Goal: Information Seeking & Learning: Learn about a topic

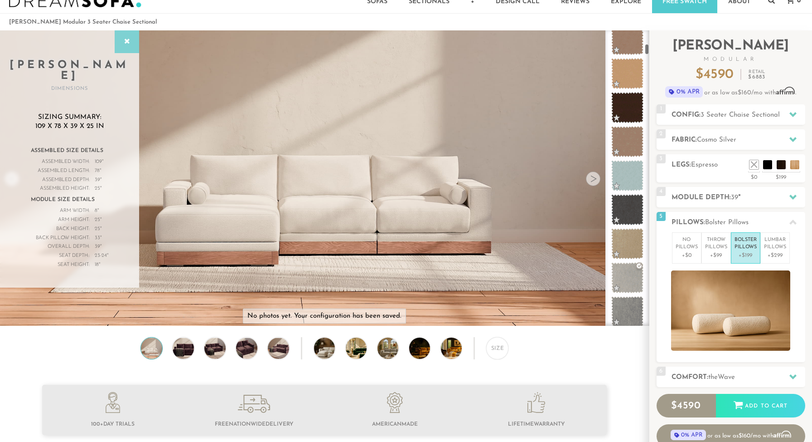
click at [118, 44] on div at bounding box center [127, 41] width 24 height 23
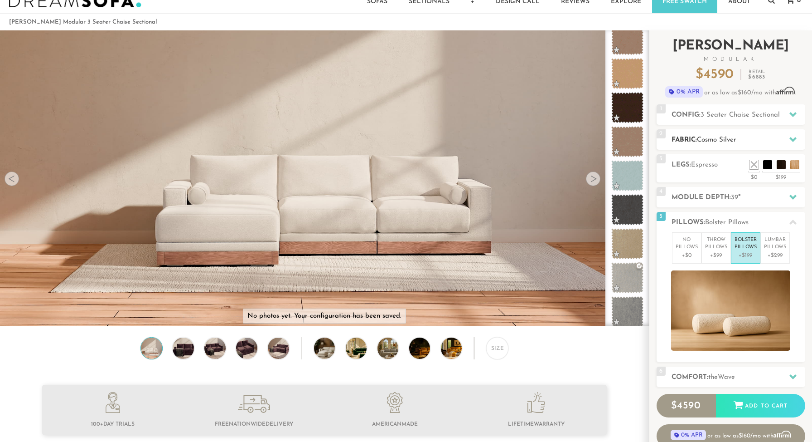
click at [708, 140] on span "Cosmo Silver" at bounding box center [716, 139] width 39 height 7
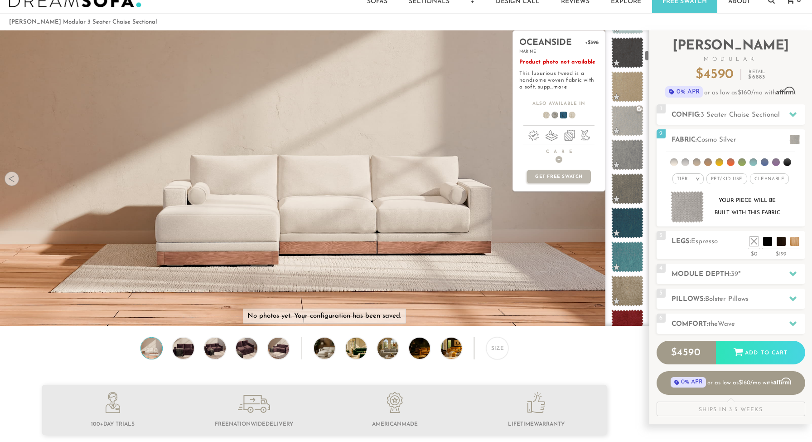
scroll to position [499, 0]
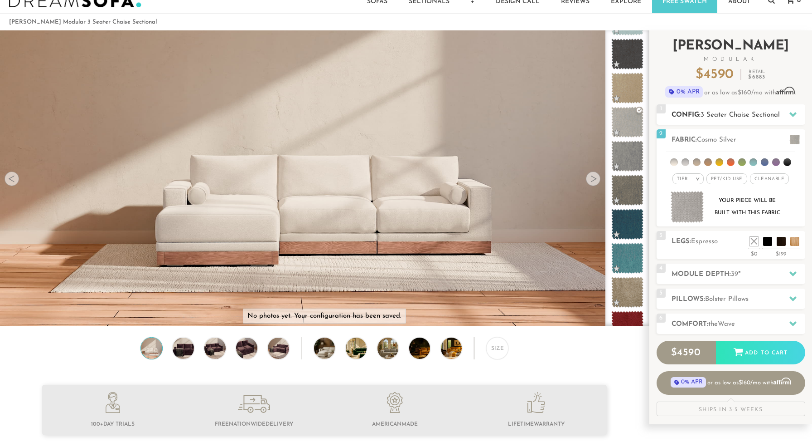
click at [735, 110] on h2 "Config: 3 Seater Chaise Sectional" at bounding box center [739, 115] width 134 height 10
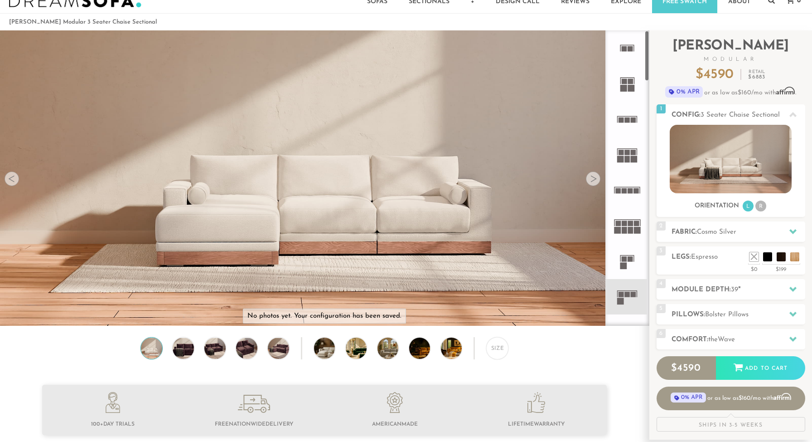
click at [623, 55] on icon at bounding box center [627, 47] width 35 height 35
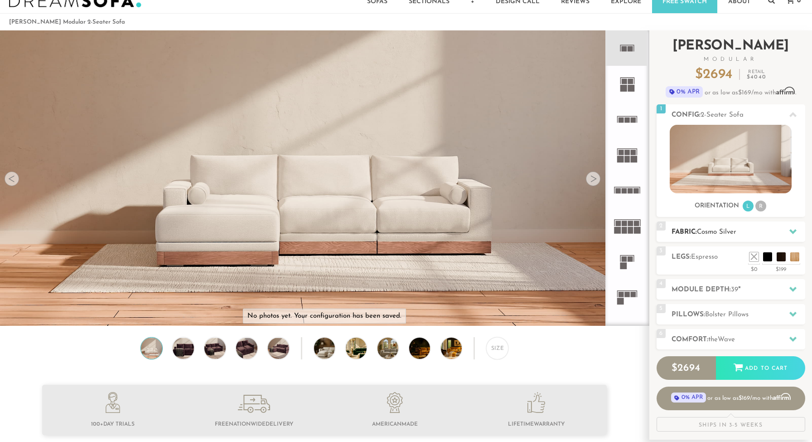
click at [725, 230] on span "Cosmo Silver" at bounding box center [716, 231] width 39 height 7
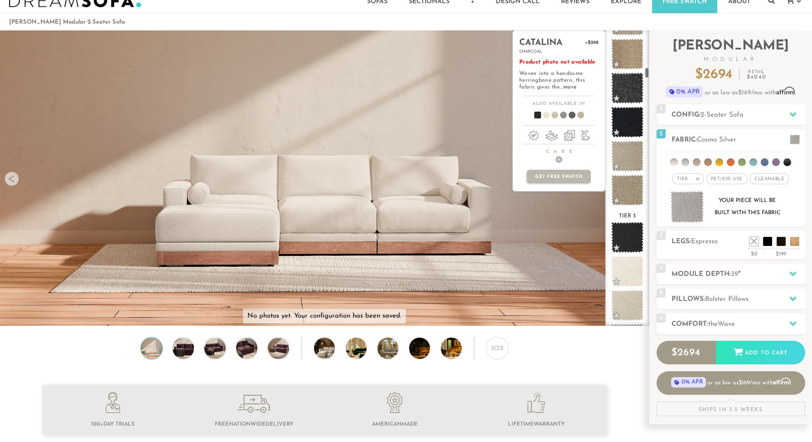
scroll to position [933, 0]
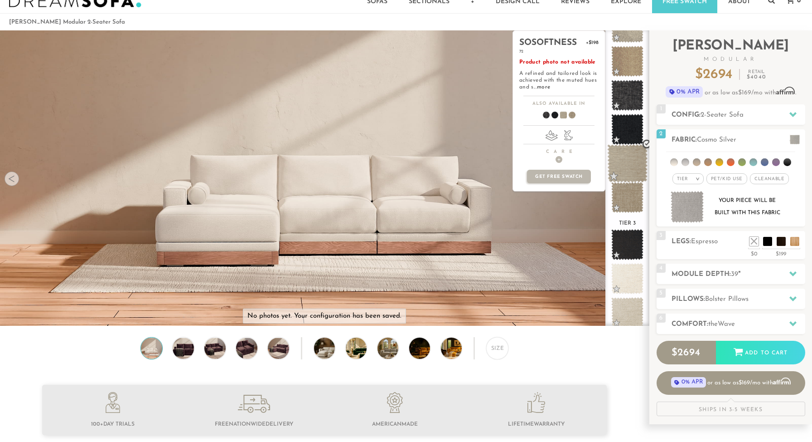
click at [627, 163] on span at bounding box center [628, 163] width 40 height 39
click at [557, 158] on span "+" at bounding box center [559, 159] width 7 height 7
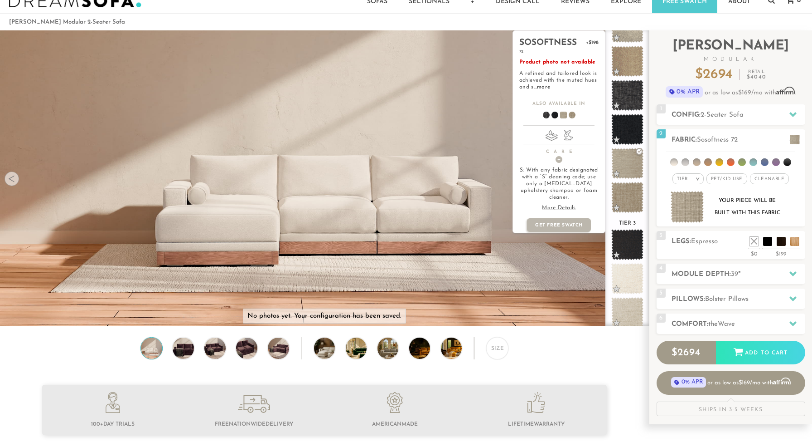
click at [558, 204] on p "More Details" at bounding box center [559, 207] width 79 height 7
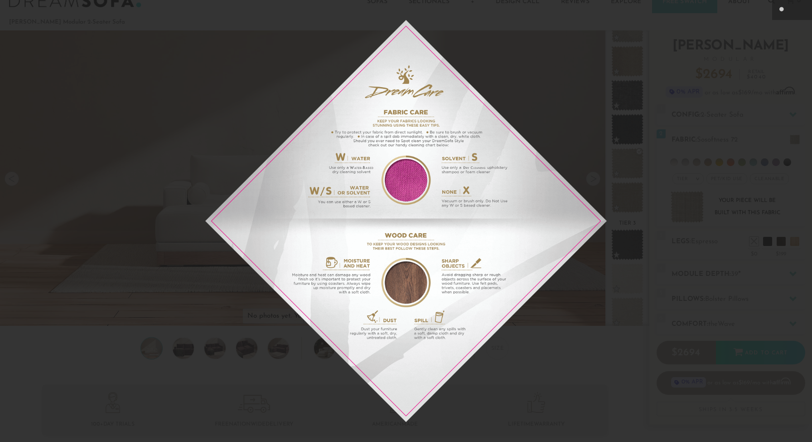
click at [687, 140] on div at bounding box center [406, 221] width 812 height 442
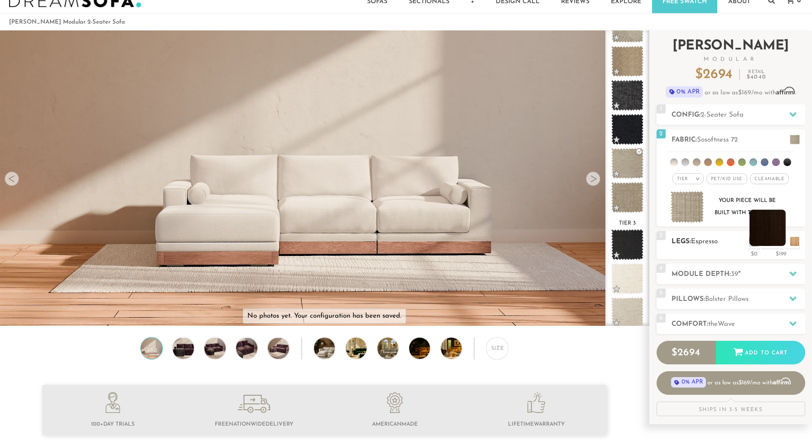
click at [784, 239] on li at bounding box center [768, 227] width 36 height 36
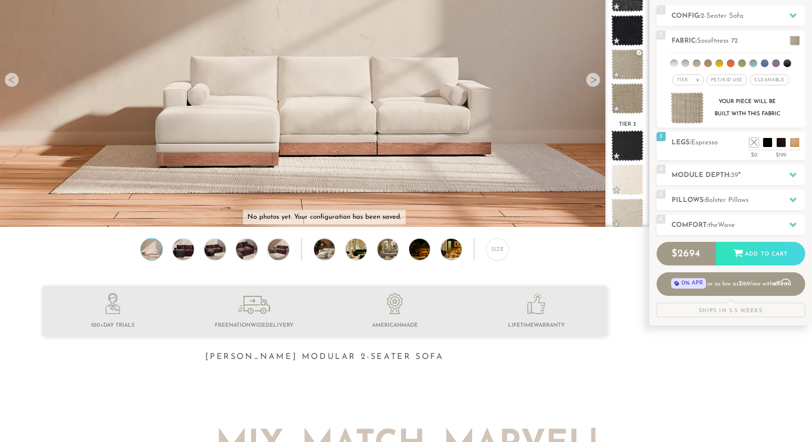
scroll to position [0, 0]
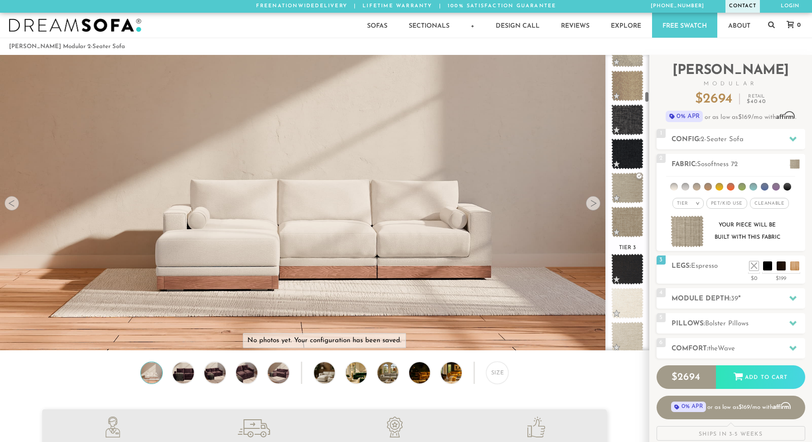
click at [745, 5] on link "Contact" at bounding box center [743, 6] width 34 height 13
